Goal: Task Accomplishment & Management: Manage account settings

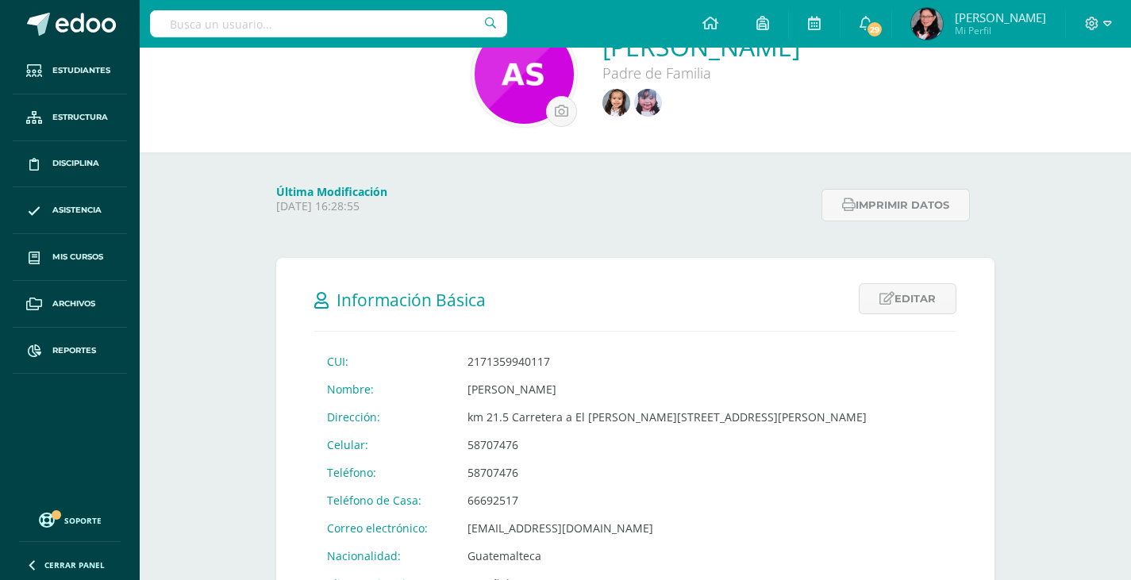
scroll to position [79, 0]
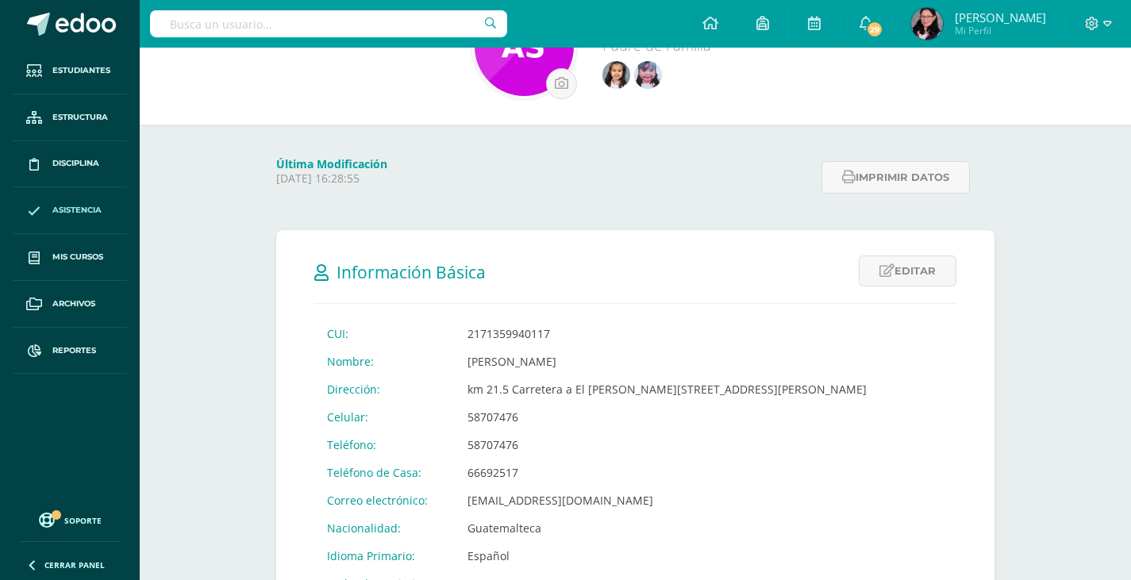
click at [63, 209] on span "Asistencia" at bounding box center [76, 210] width 49 height 13
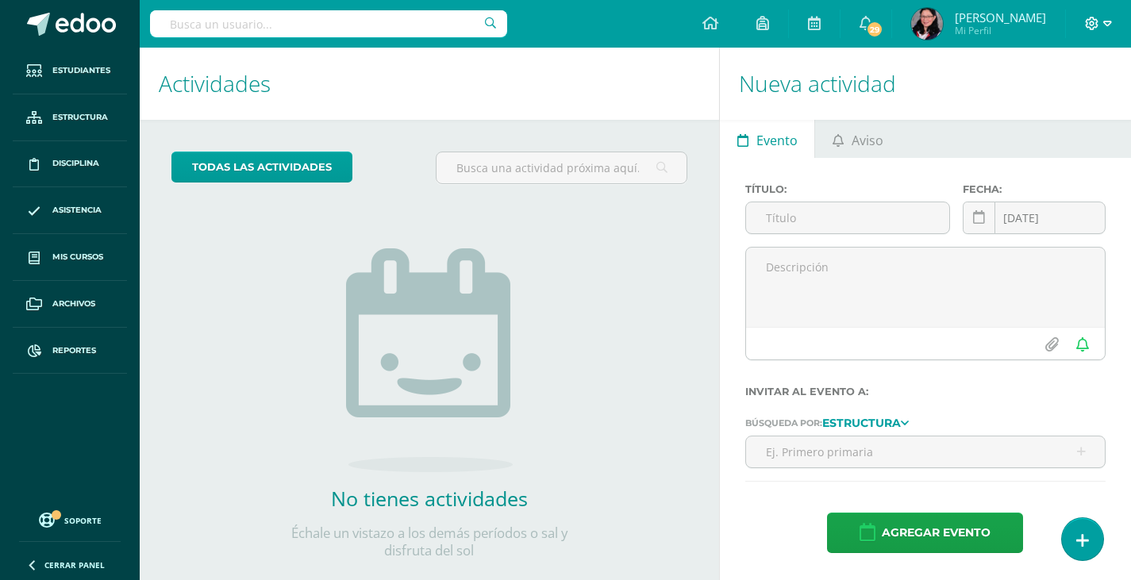
click at [1110, 20] on icon at bounding box center [1108, 24] width 9 height 14
click at [1050, 106] on span "Cerrar sesión" at bounding box center [1058, 108] width 71 height 15
